Goal: Transaction & Acquisition: Purchase product/service

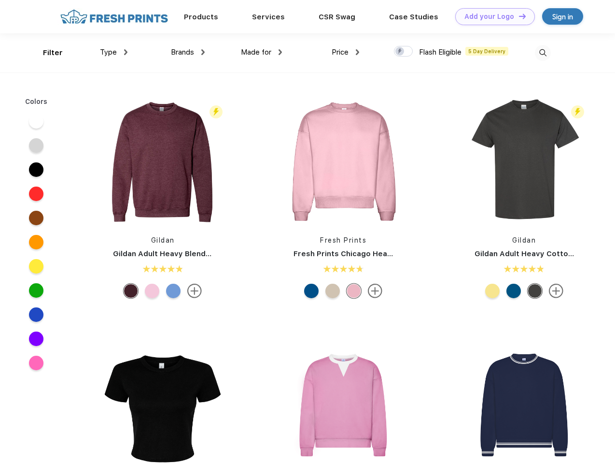
scroll to position [0, 0]
click at [492, 16] on link "Add your Logo Design Tool" at bounding box center [495, 16] width 80 height 17
click at [0, 0] on div "Design Tool" at bounding box center [0, 0] width 0 height 0
click at [518, 16] on link "Add your Logo Design Tool" at bounding box center [495, 16] width 80 height 17
click at [46, 53] on div "Filter" at bounding box center [53, 52] width 20 height 11
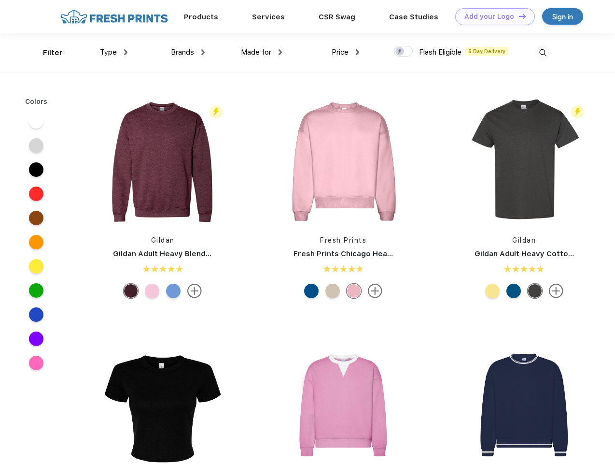
click at [114, 52] on span "Type" at bounding box center [108, 52] width 17 height 9
click at [188, 52] on span "Brands" at bounding box center [182, 52] width 23 height 9
click at [262, 52] on span "Made for" at bounding box center [256, 52] width 30 height 9
click at [346, 52] on span "Price" at bounding box center [340, 52] width 17 height 9
click at [404, 52] on div at bounding box center [403, 51] width 19 height 11
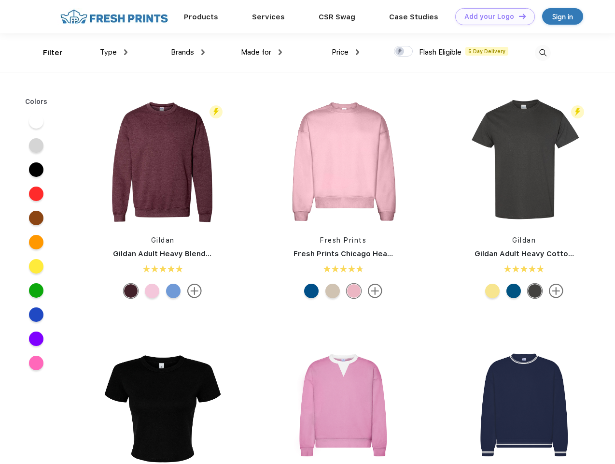
click at [400, 52] on input "checkbox" at bounding box center [397, 48] width 6 height 6
click at [543, 53] on img at bounding box center [543, 53] width 16 height 16
